Goal: Task Accomplishment & Management: Use online tool/utility

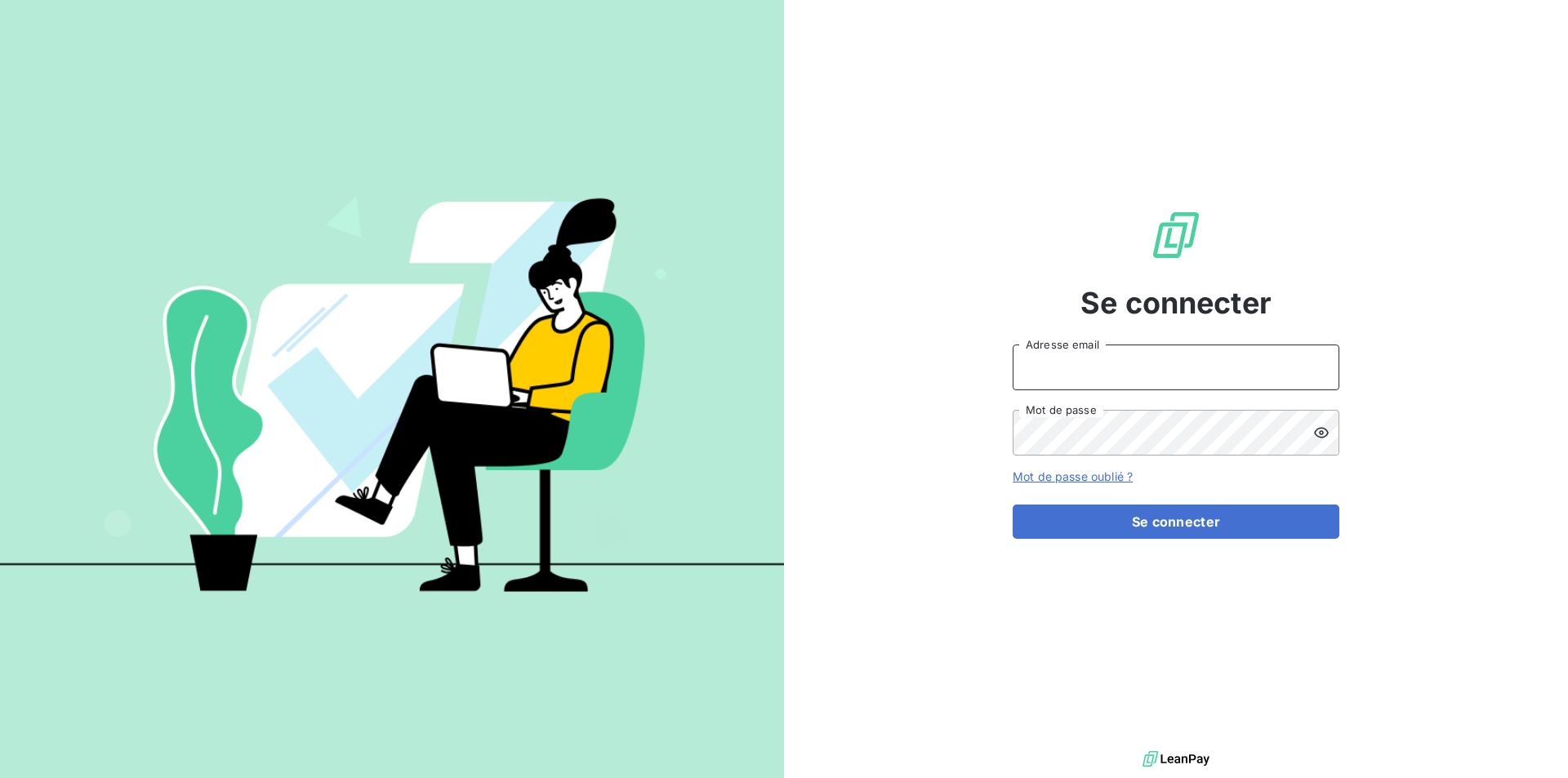
click at [1162, 379] on input "Adresse email" at bounding box center [1176, 367] width 327 height 46
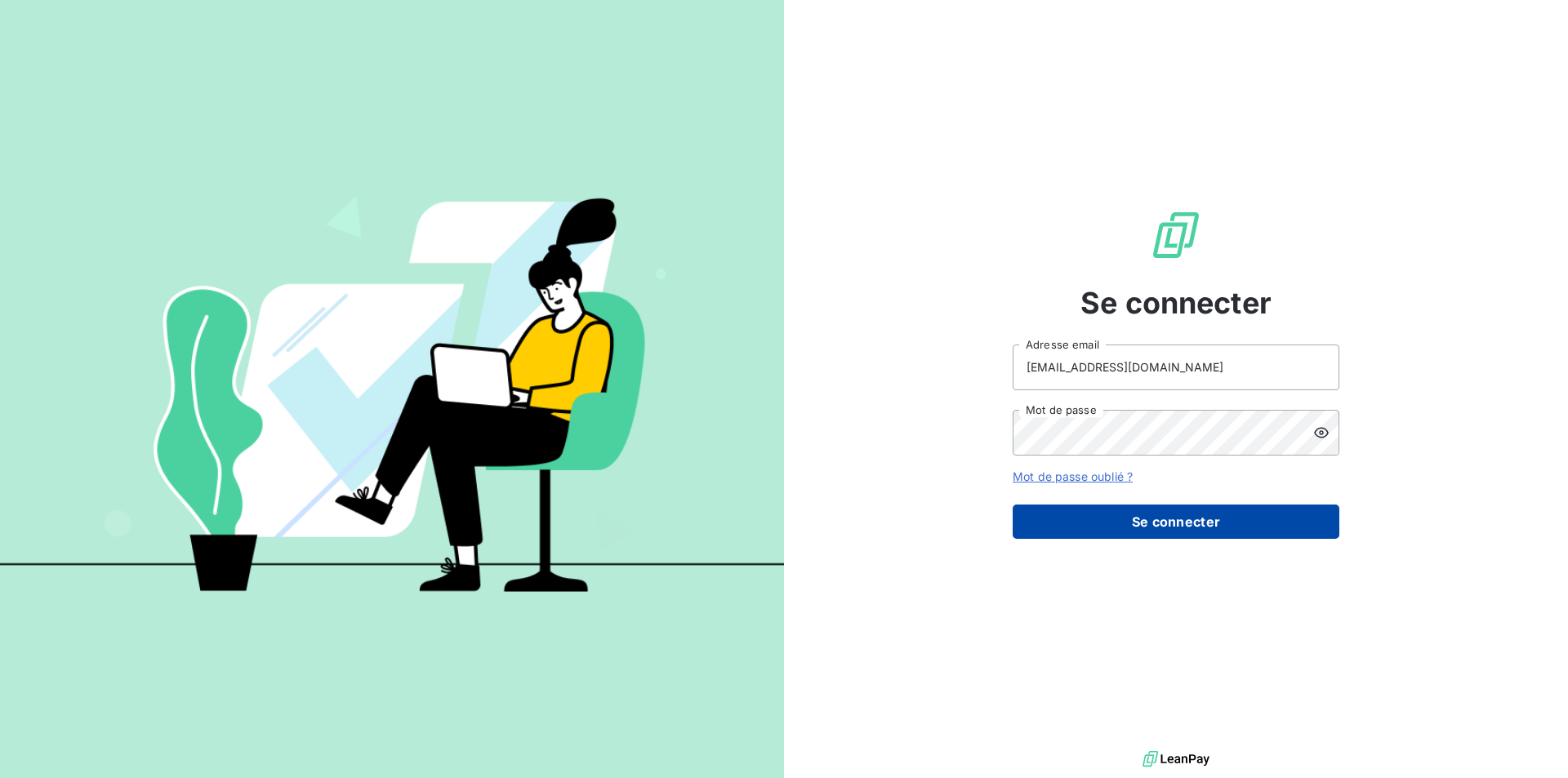
click at [1167, 522] on button "Se connecter" at bounding box center [1176, 522] width 327 height 34
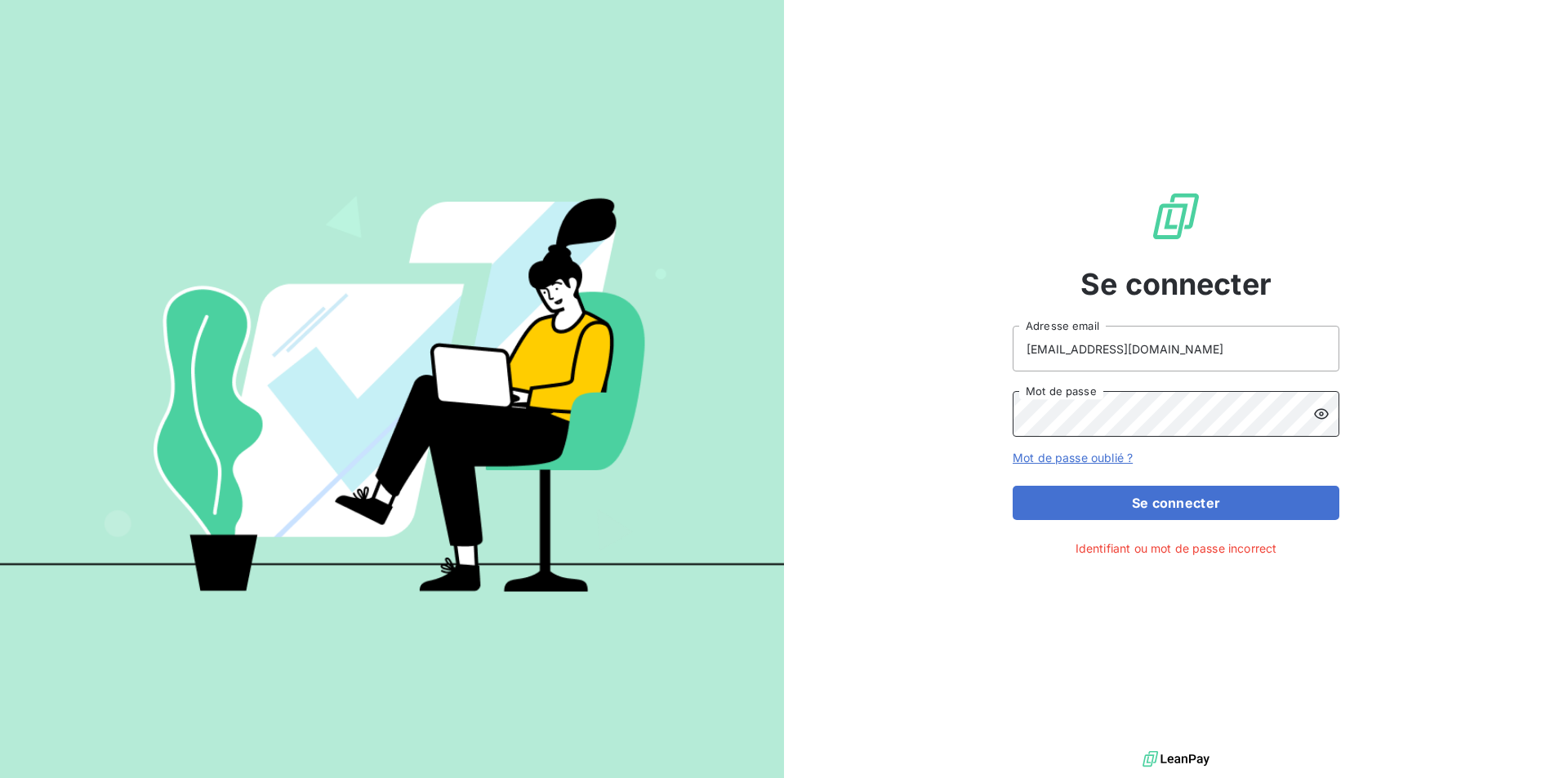
click at [853, 414] on div "Se connecter [EMAIL_ADDRESS][DOMAIN_NAME] Adresse email Mot de passe Mot de pas…" at bounding box center [1176, 374] width 784 height 747
drag, startPoint x: 1212, startPoint y: 343, endPoint x: 961, endPoint y: 353, distance: 251.2
click at [961, 353] on div "Se connecter [EMAIL_ADDRESS][DOMAIN_NAME] Adresse email Mot de passe Mot de pas…" at bounding box center [1176, 374] width 784 height 747
type input "[EMAIL_ADDRESS][DOMAIN_NAME]"
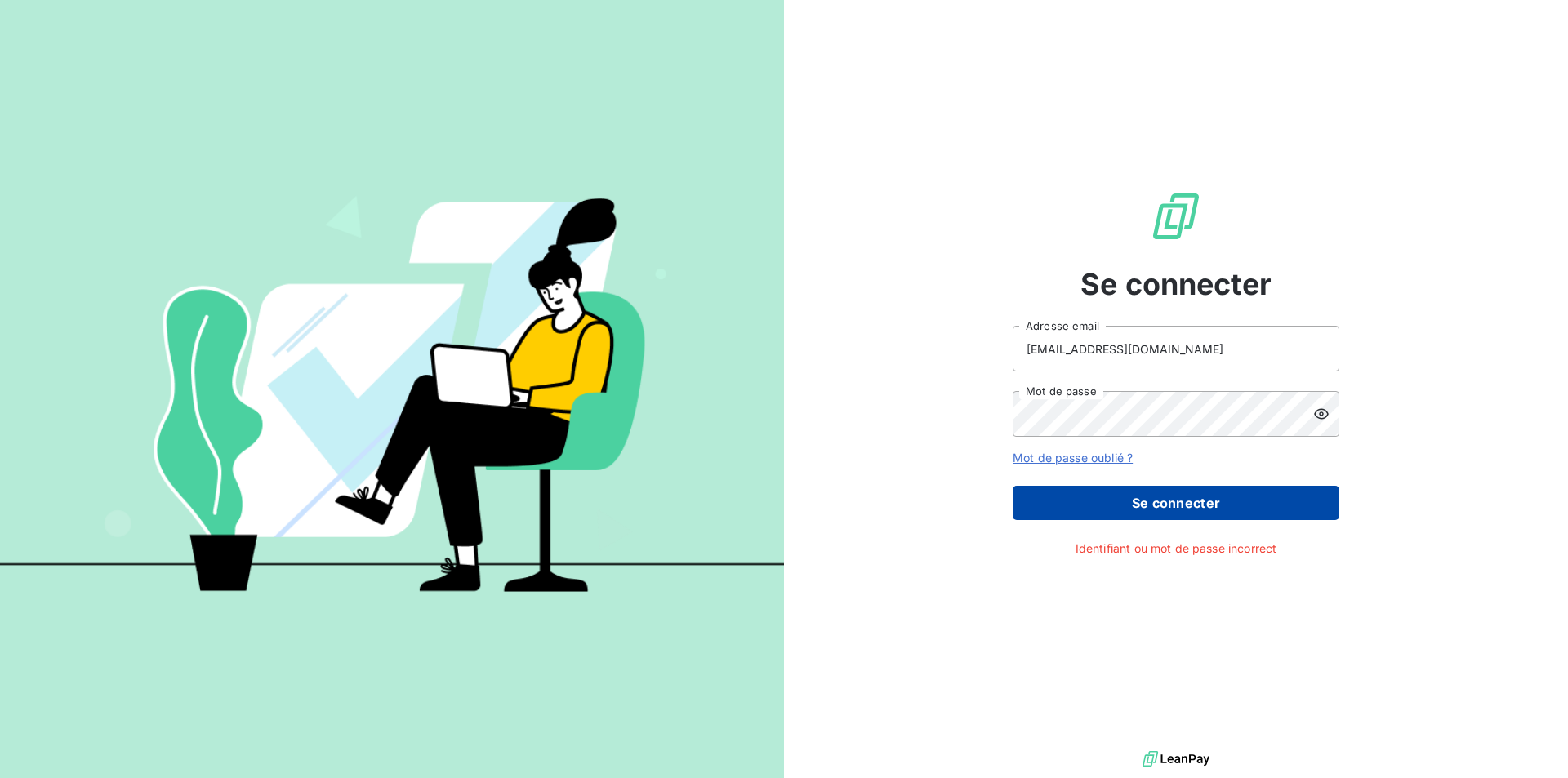
drag, startPoint x: 1172, startPoint y: 503, endPoint x: 1173, endPoint y: 494, distance: 9.1
click at [1173, 500] on button "Se connecter" at bounding box center [1176, 503] width 327 height 34
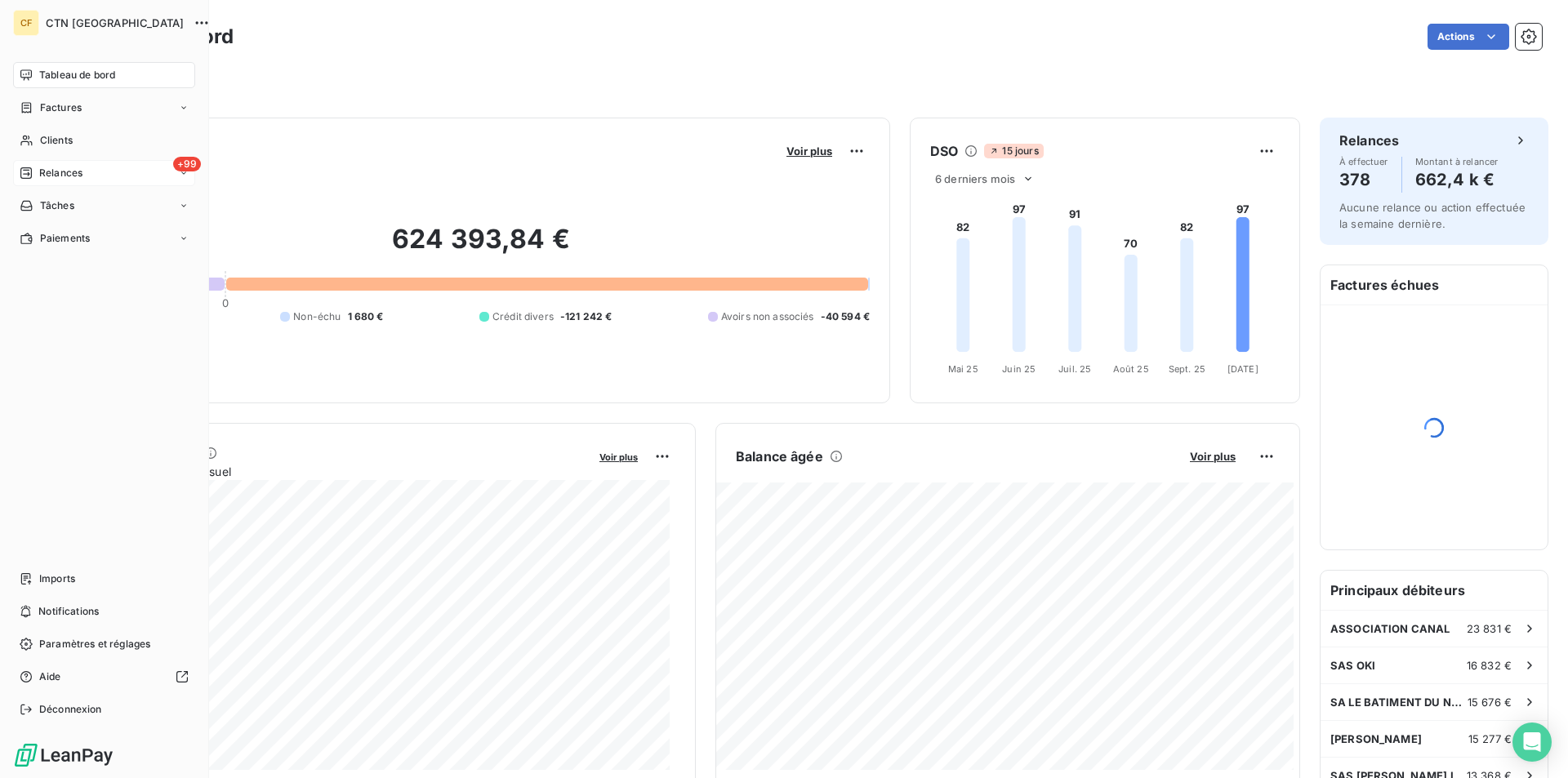
click at [75, 170] on span "Relances" at bounding box center [61, 173] width 43 height 15
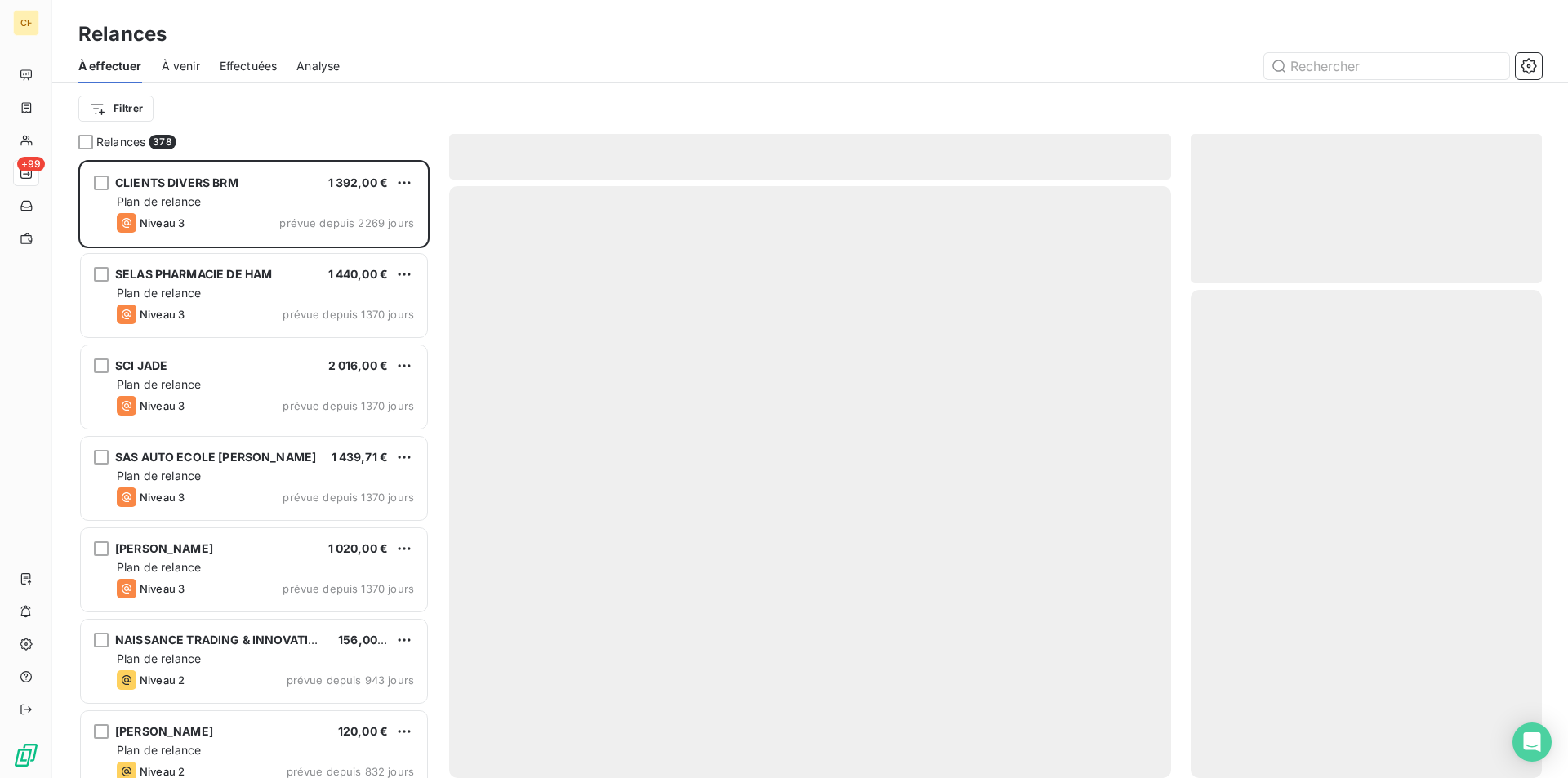
scroll to position [606, 339]
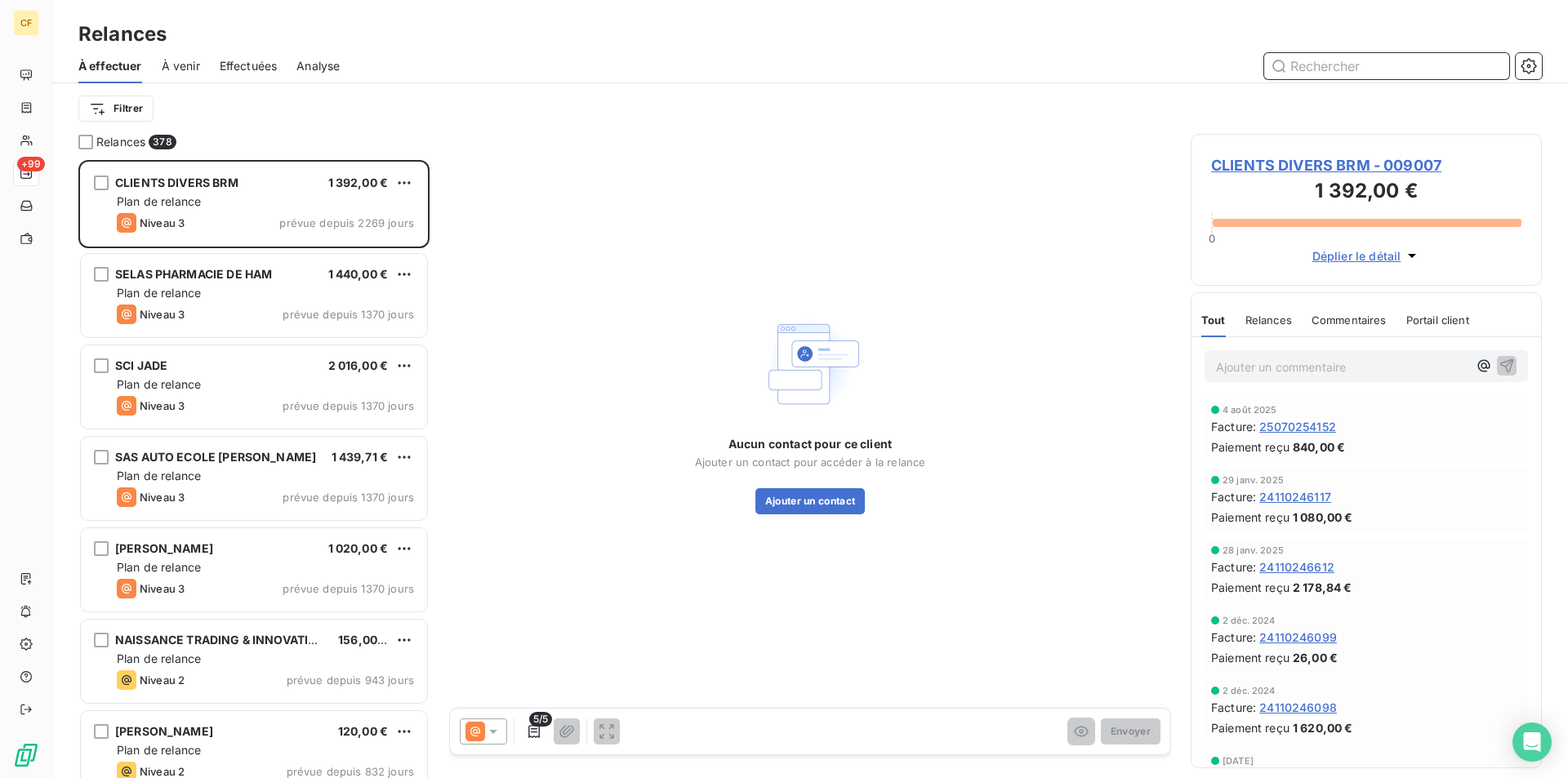
click at [1351, 62] on input "text" at bounding box center [1387, 66] width 245 height 26
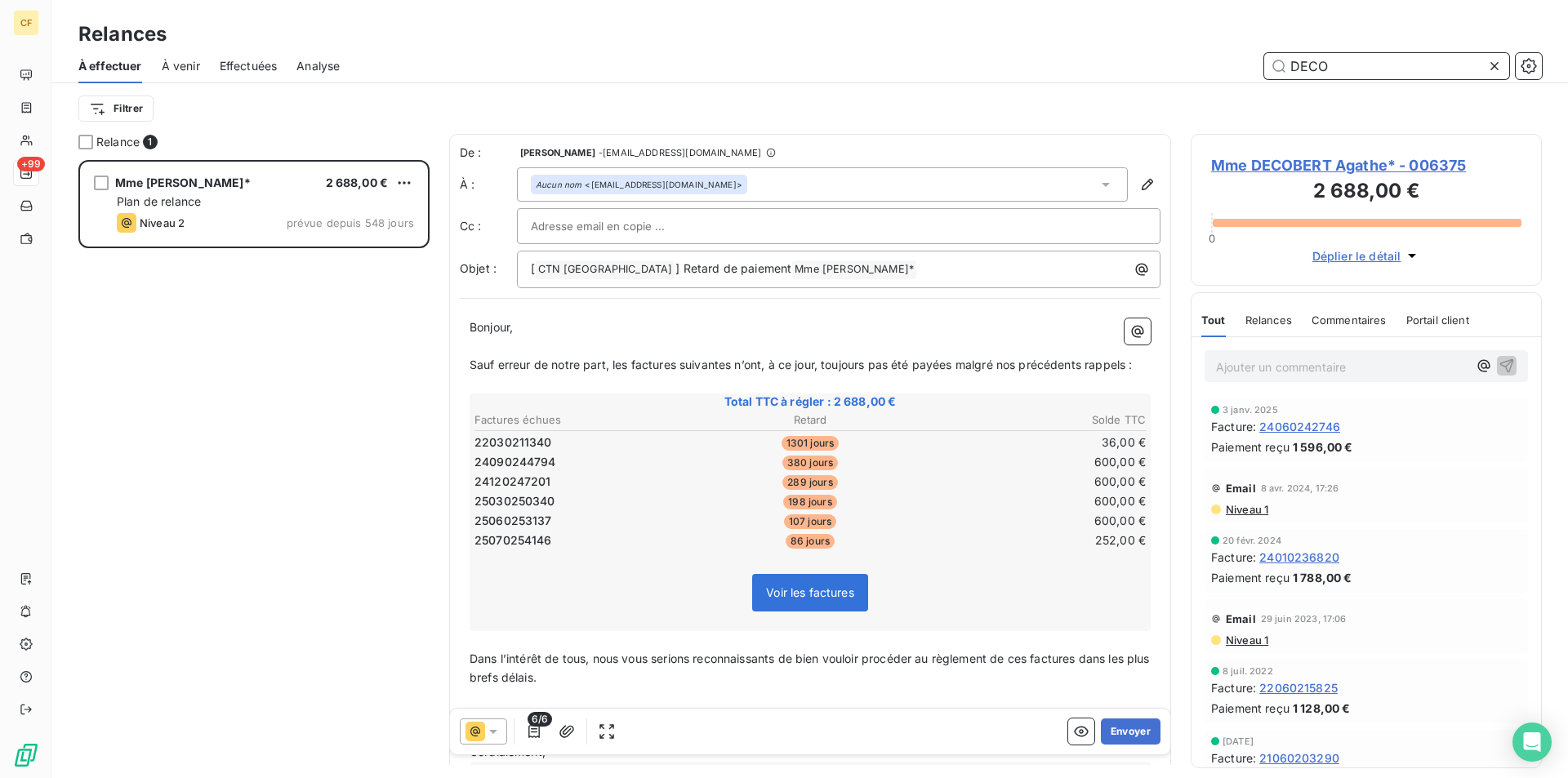
scroll to position [606, 339]
type input "DECO"
click at [1296, 165] on span "Mme DECOBERT Agathe* - 006375" at bounding box center [1366, 165] width 310 height 22
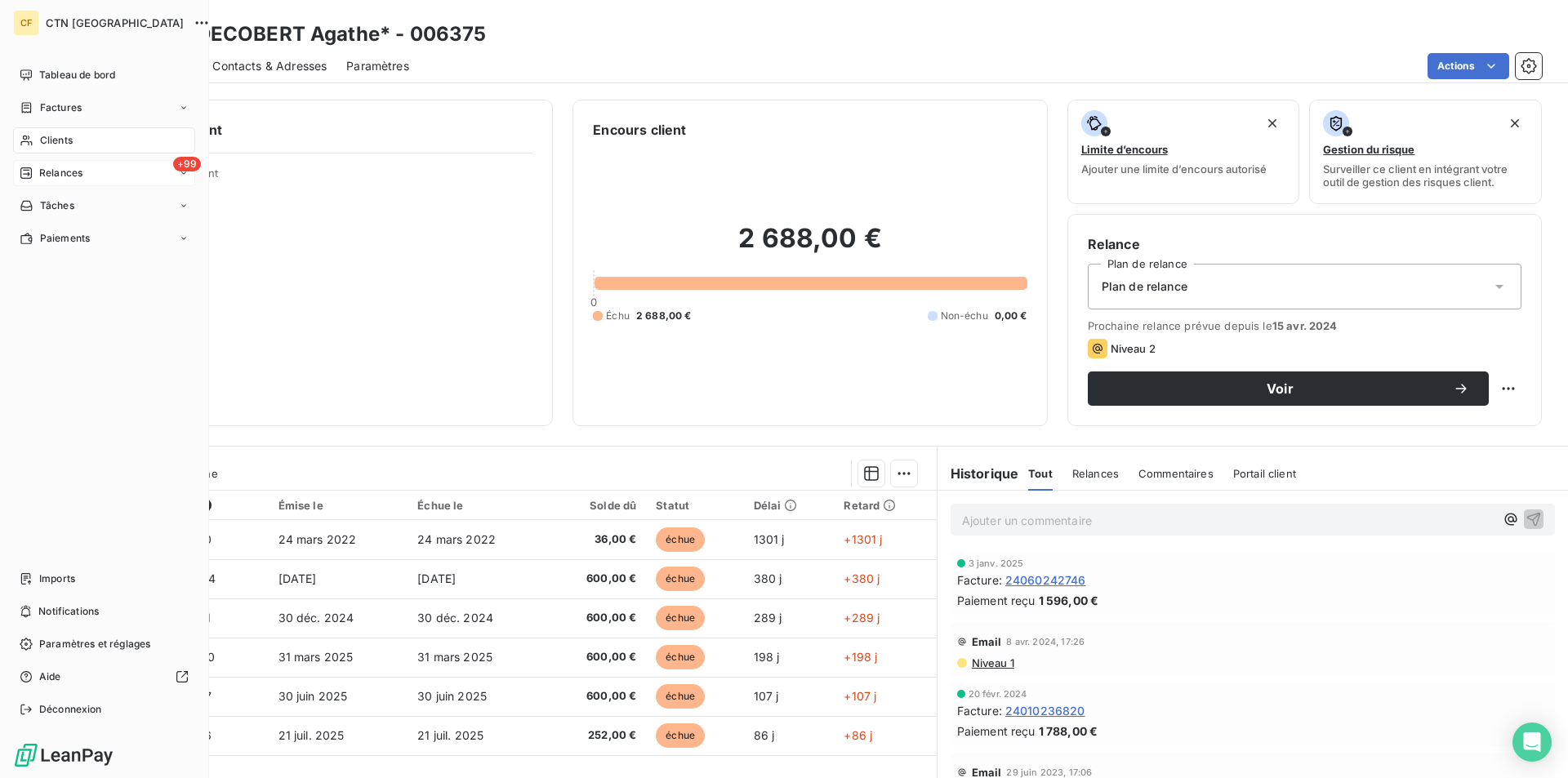
click at [58, 173] on span "Relances" at bounding box center [61, 173] width 43 height 15
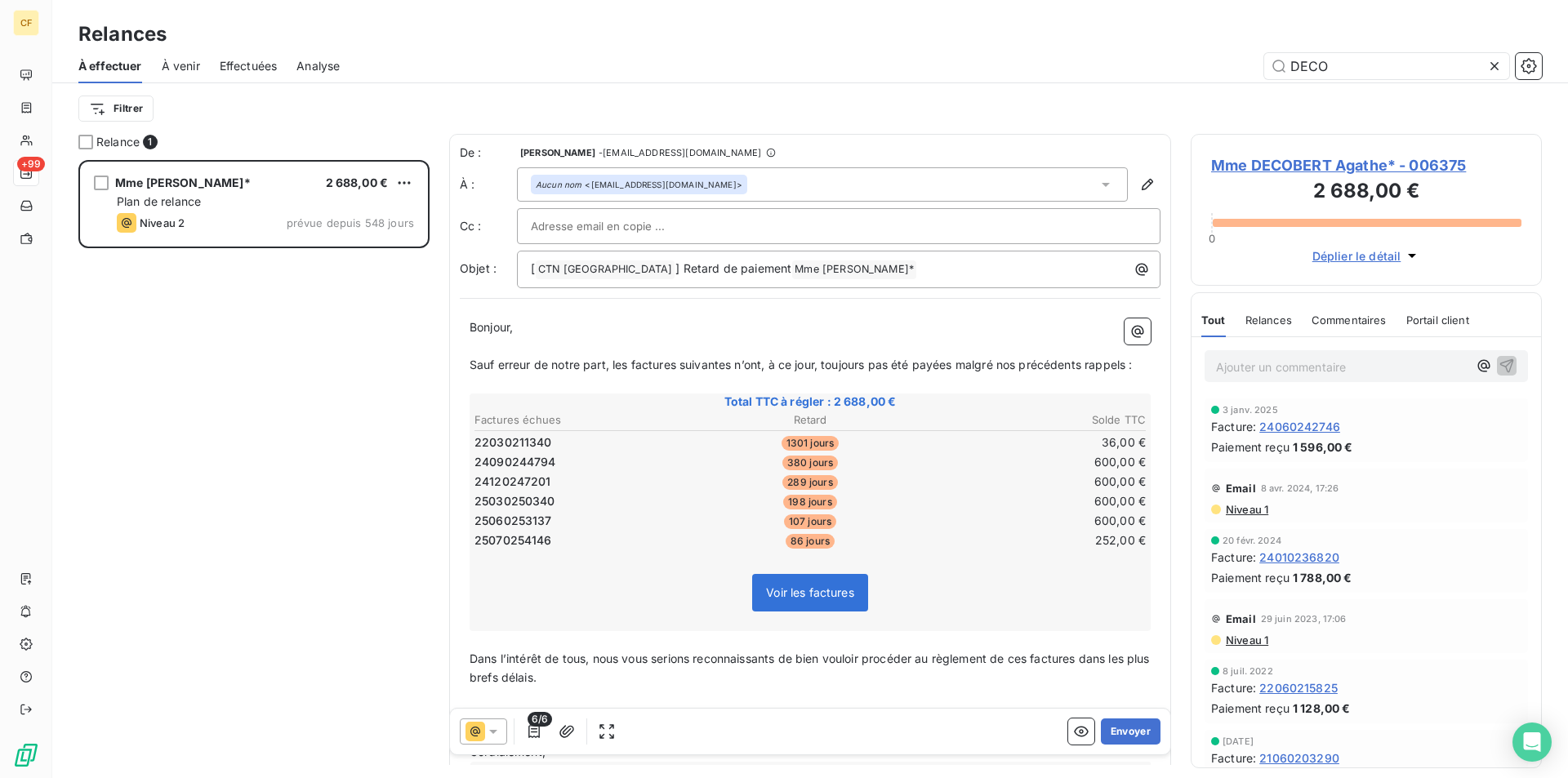
scroll to position [606, 339]
click at [494, 734] on icon at bounding box center [494, 732] width 17 height 17
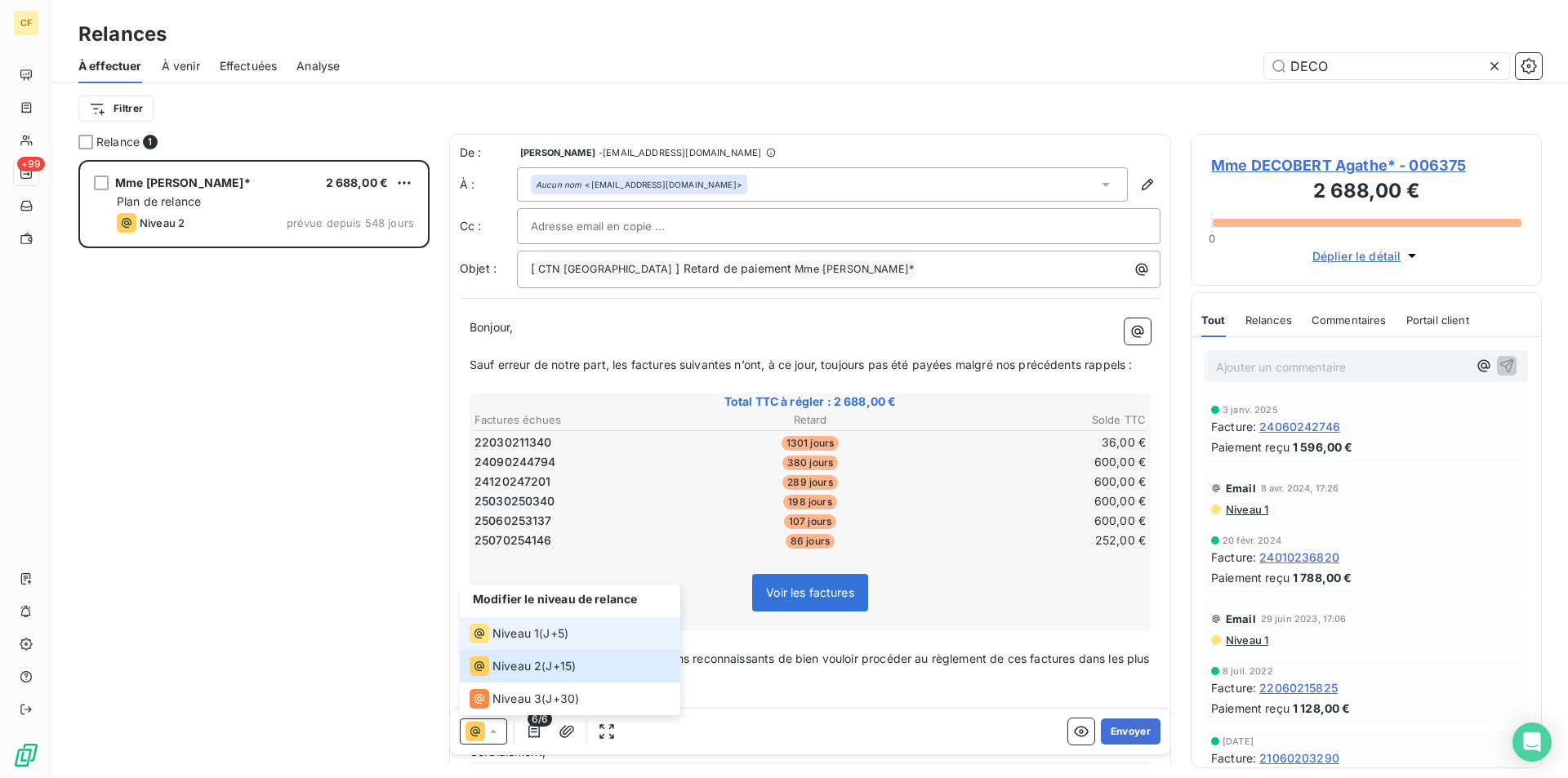
click at [529, 633] on span "Niveau 1" at bounding box center [516, 634] width 47 height 17
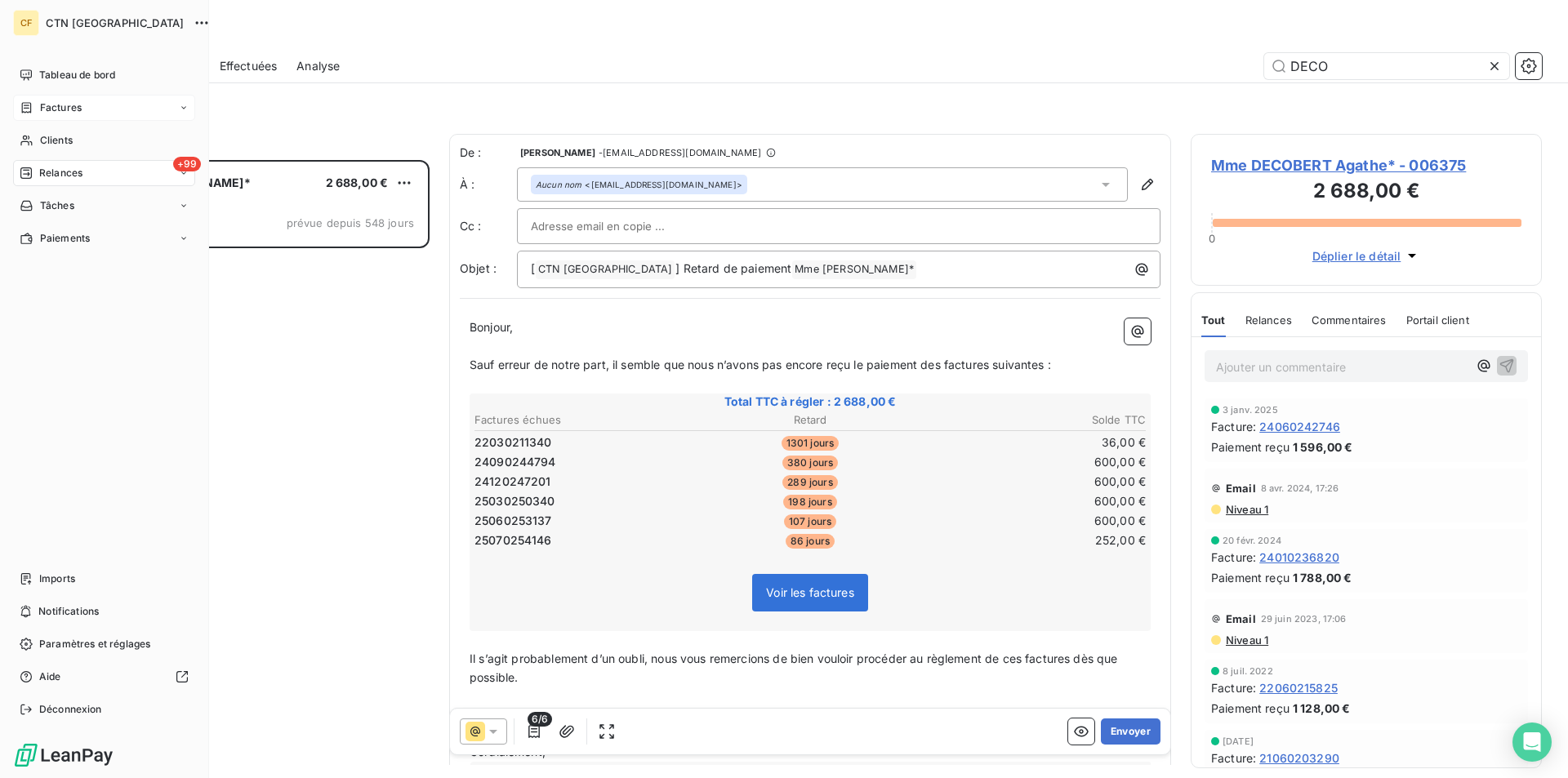
click at [68, 107] on span "Factures" at bounding box center [61, 108] width 42 height 15
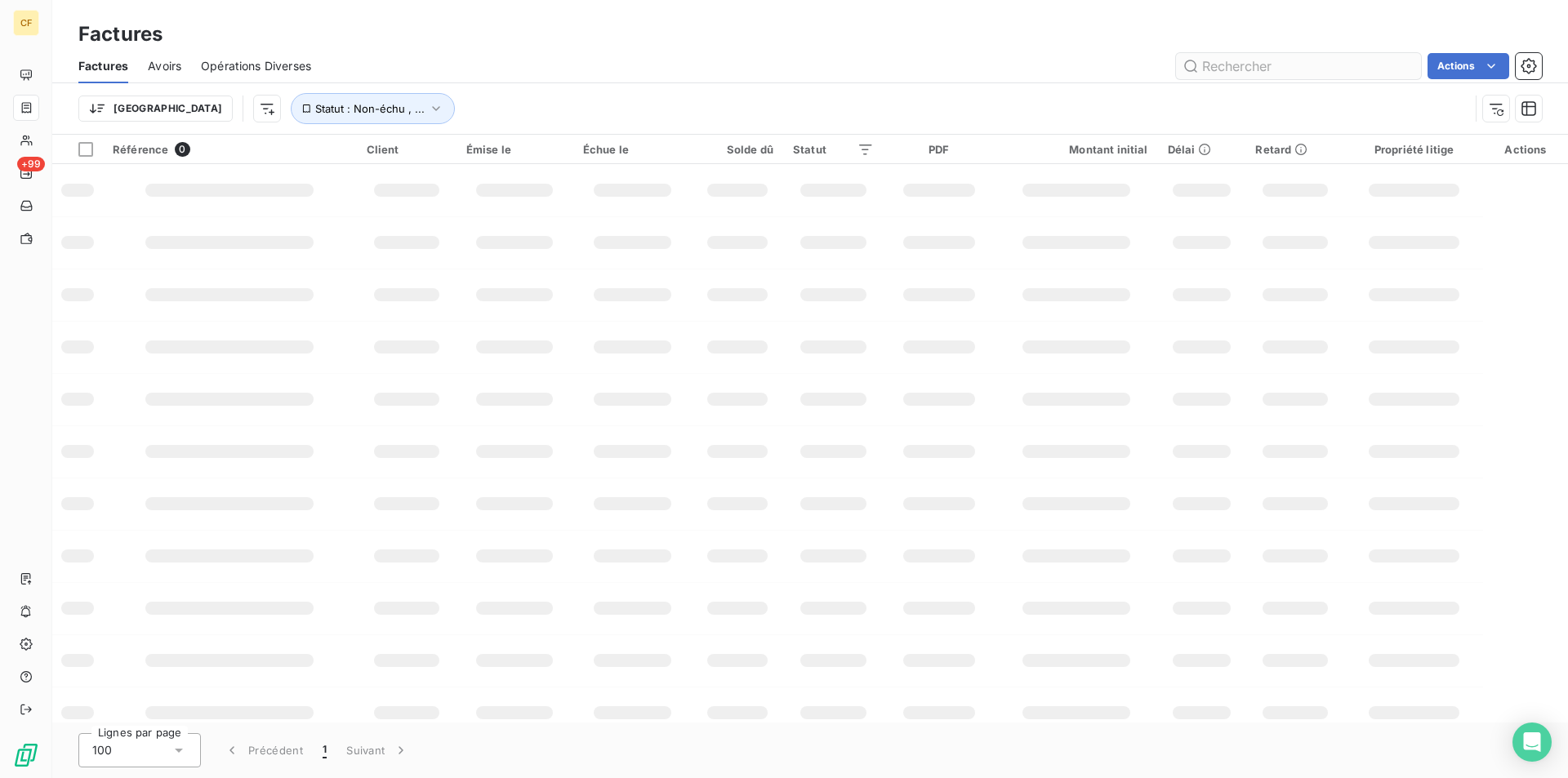
click at [1275, 71] on input "text" at bounding box center [1298, 66] width 245 height 26
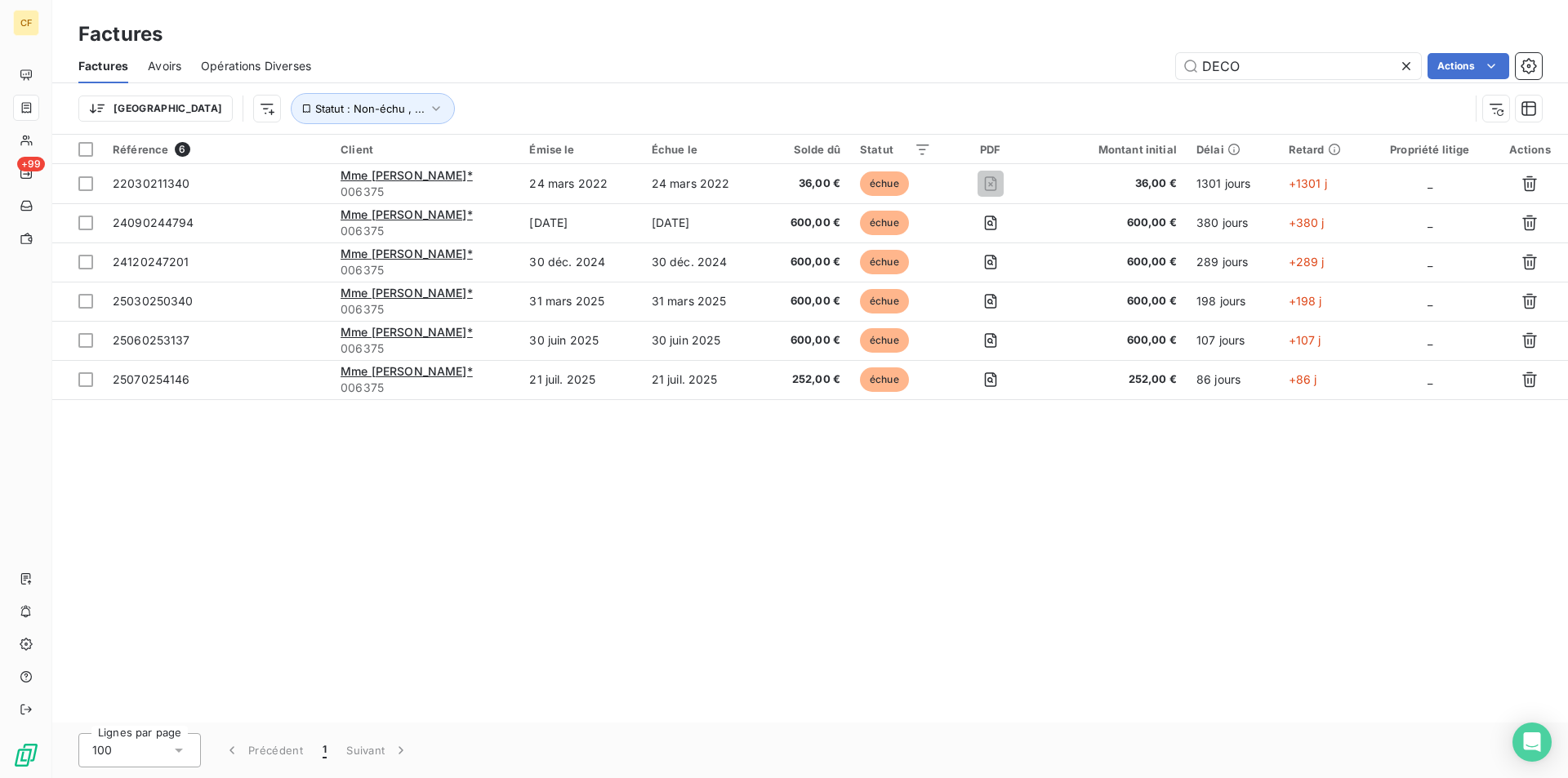
type input "DECO"
